Goal: Transaction & Acquisition: Download file/media

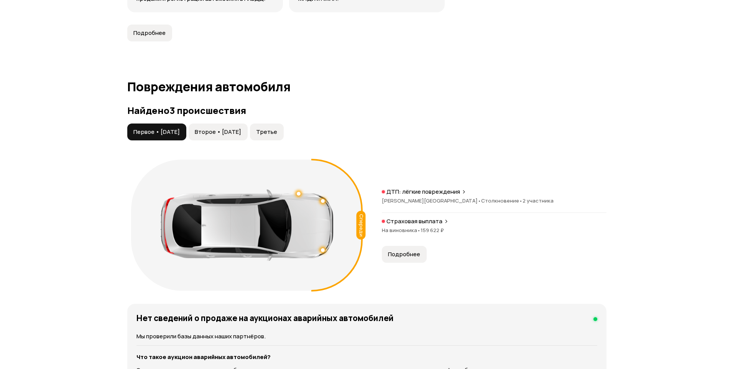
scroll to position [728, 0]
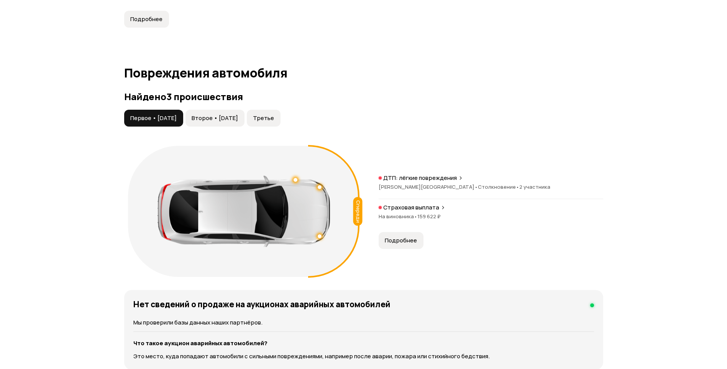
click at [448, 180] on p "ДТП: лёгкие повреждения" at bounding box center [420, 178] width 74 height 8
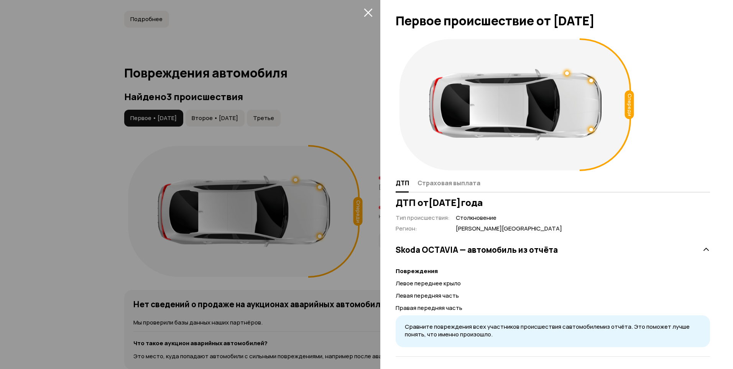
click at [347, 286] on div at bounding box center [366, 184] width 733 height 369
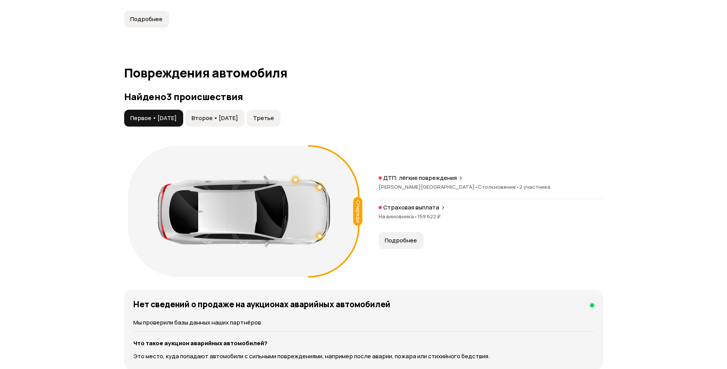
click at [401, 241] on span "Подробнее" at bounding box center [401, 240] width 32 height 8
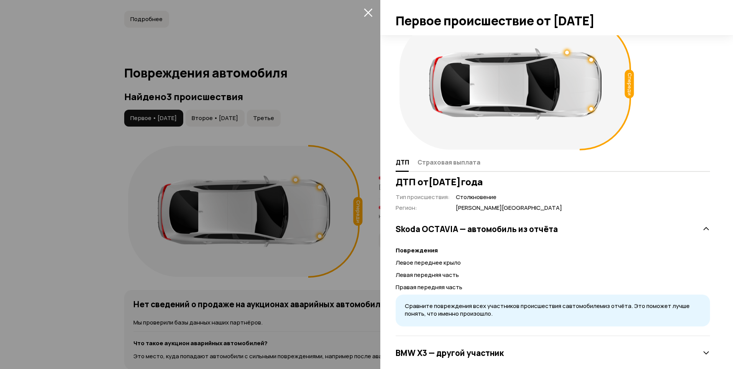
scroll to position [37, 0]
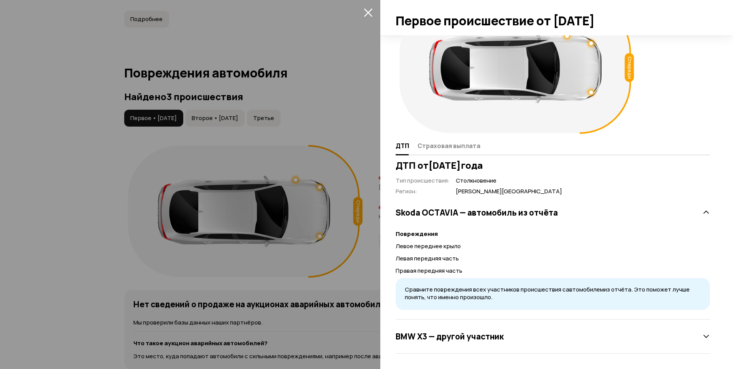
click at [340, 94] on div at bounding box center [366, 184] width 733 height 369
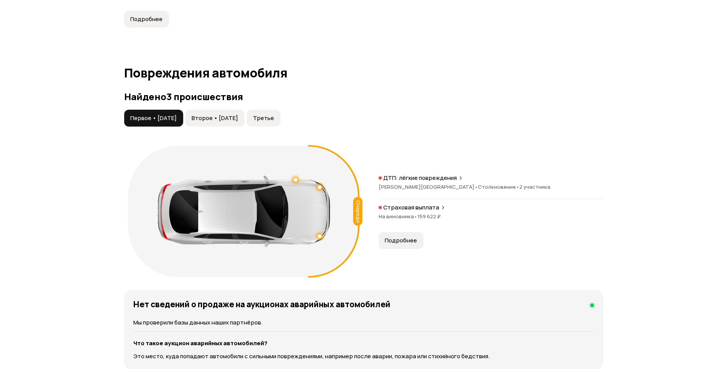
click at [231, 121] on span "Второе • [DATE]" at bounding box center [215, 118] width 46 height 8
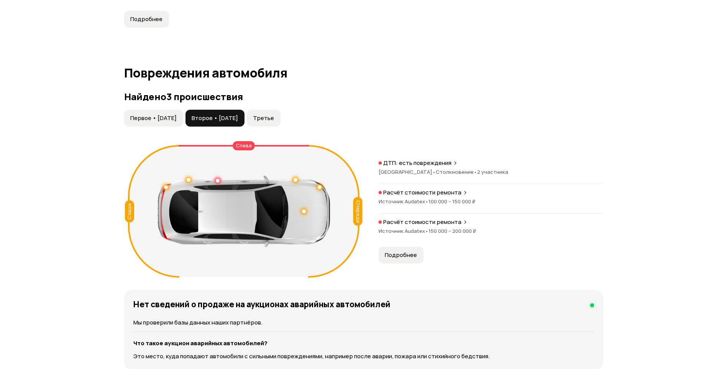
click at [441, 193] on p "Расчёт стоимости ремонта" at bounding box center [422, 193] width 78 height 8
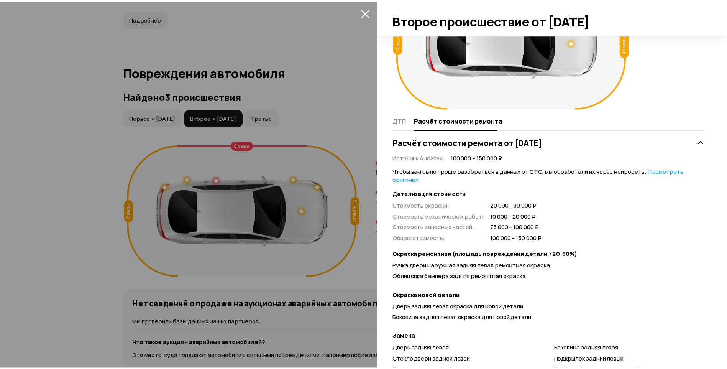
scroll to position [38, 0]
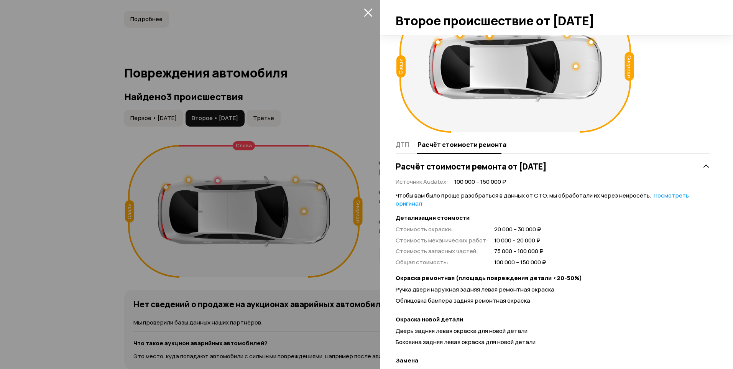
click at [368, 13] on icon "закрыть" at bounding box center [368, 12] width 8 height 8
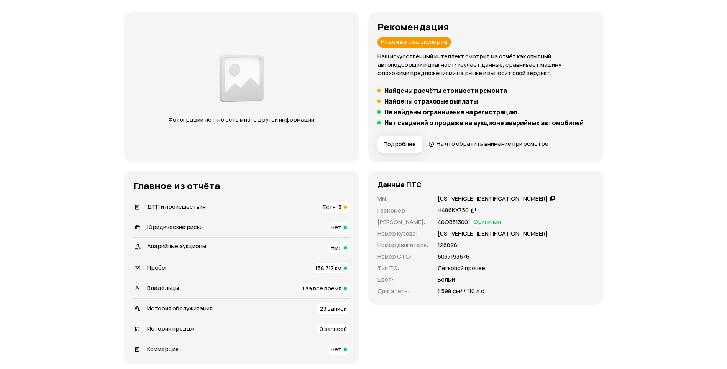
scroll to position [0, 0]
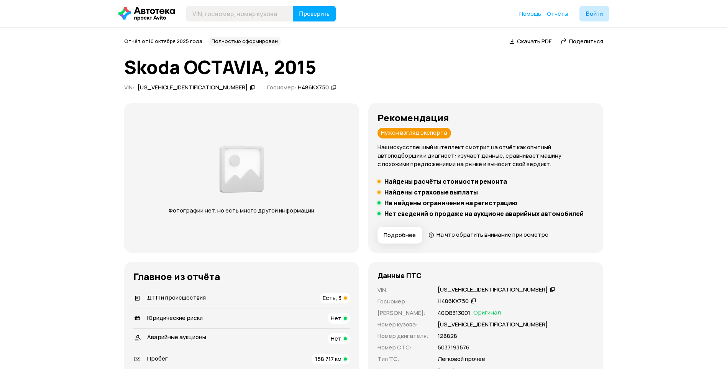
click at [536, 43] on span "Скачать PDF" at bounding box center [534, 41] width 34 height 8
